Goal: Task Accomplishment & Management: Use online tool/utility

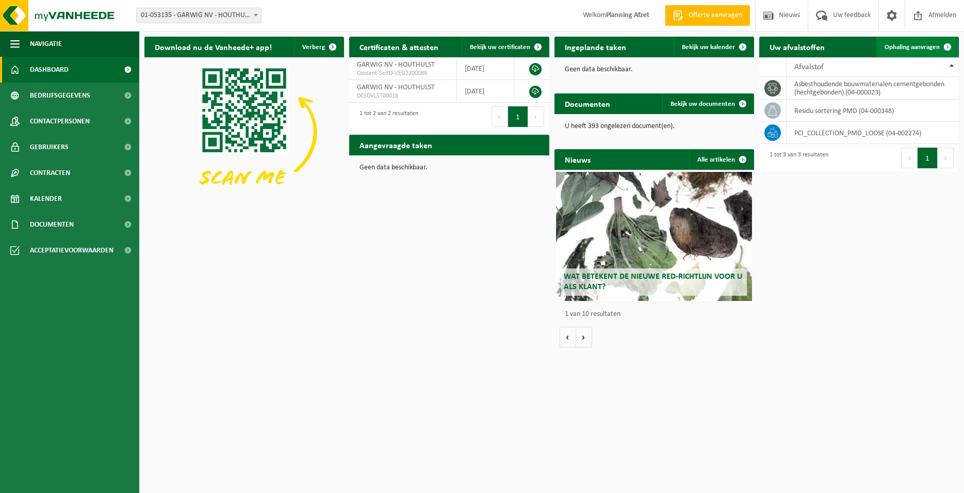
click at [906, 49] on span "Ophaling aanvragen" at bounding box center [912, 47] width 55 height 7
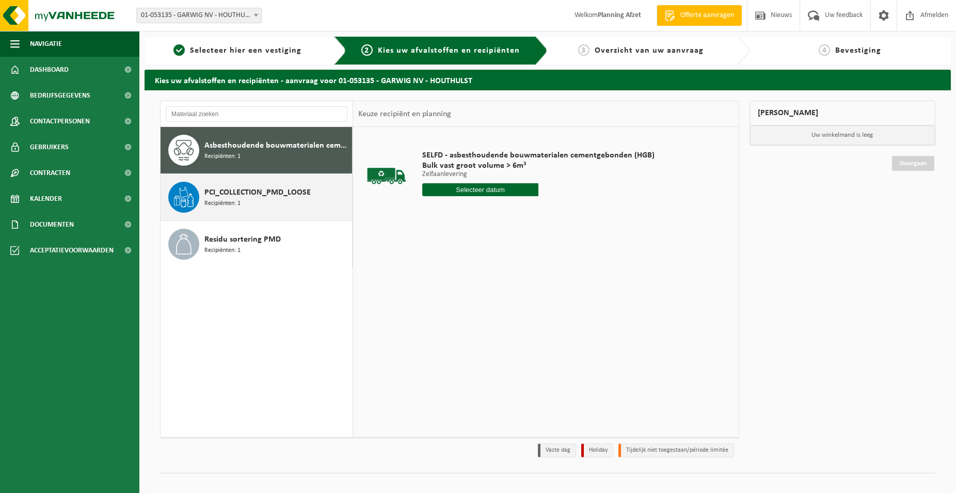
click at [228, 189] on span "PCI_COLLECTION_PMD_LOOSE" at bounding box center [257, 192] width 106 height 12
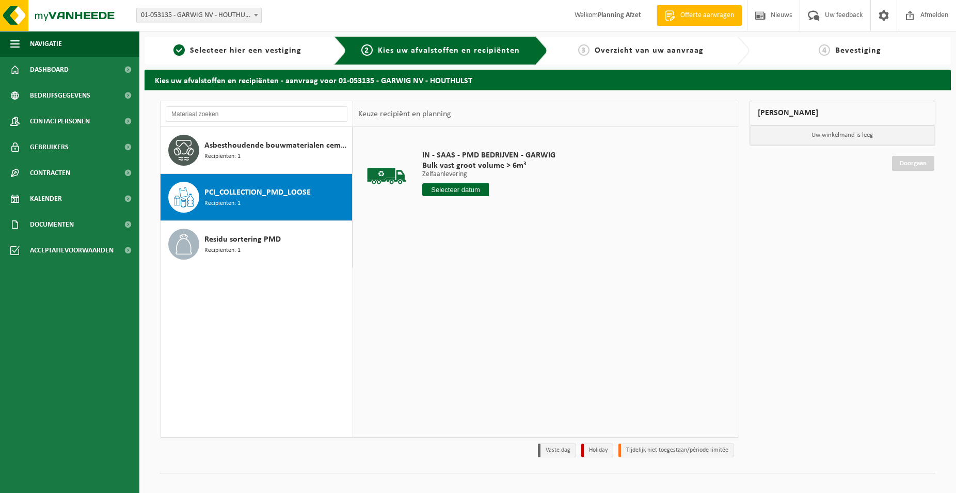
click at [443, 192] on input "text" at bounding box center [455, 189] width 67 height 13
click at [431, 315] on div "25" at bounding box center [432, 314] width 18 height 17
type input "Van 2025-08-25"
click at [461, 229] on button "In winkelmand" at bounding box center [451, 228] width 57 height 17
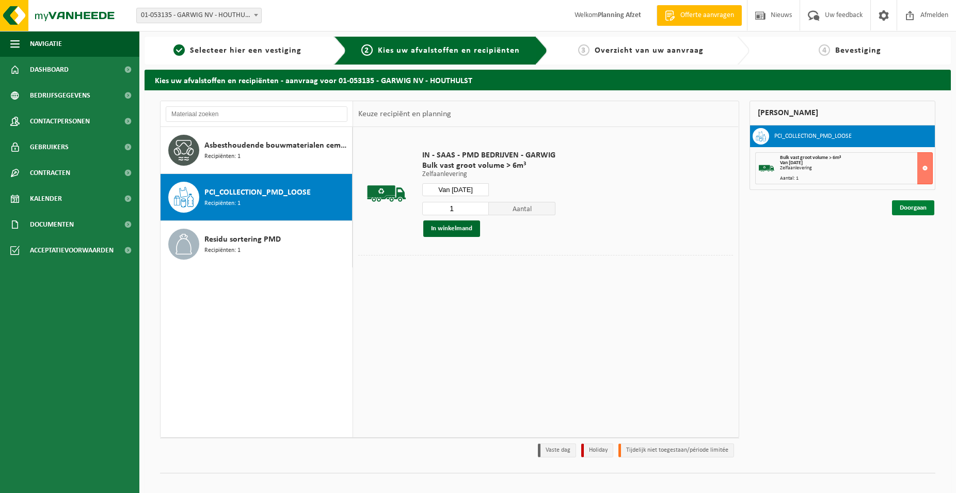
click at [899, 202] on link "Doorgaan" at bounding box center [913, 207] width 42 height 15
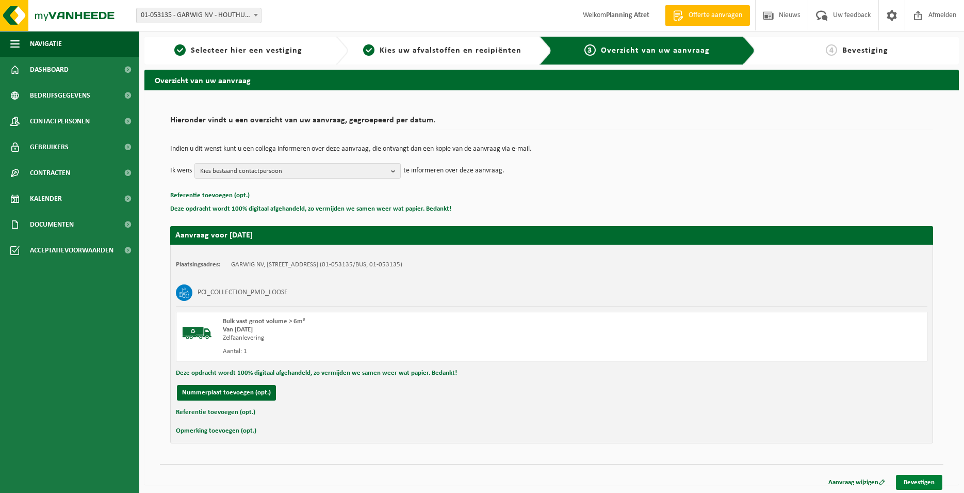
click at [912, 481] on link "Bevestigen" at bounding box center [919, 482] width 46 height 15
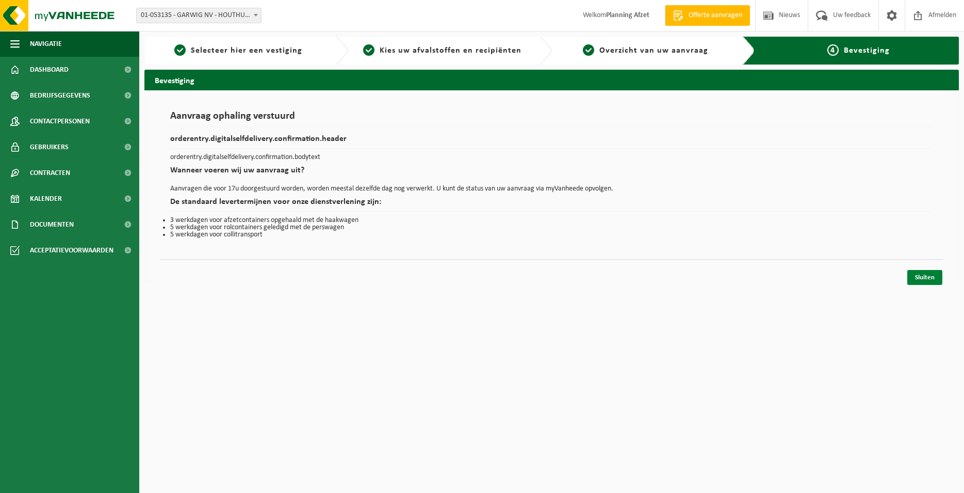
click at [927, 280] on link "Sluiten" at bounding box center [925, 277] width 35 height 15
